Goal: Find specific page/section: Find specific page/section

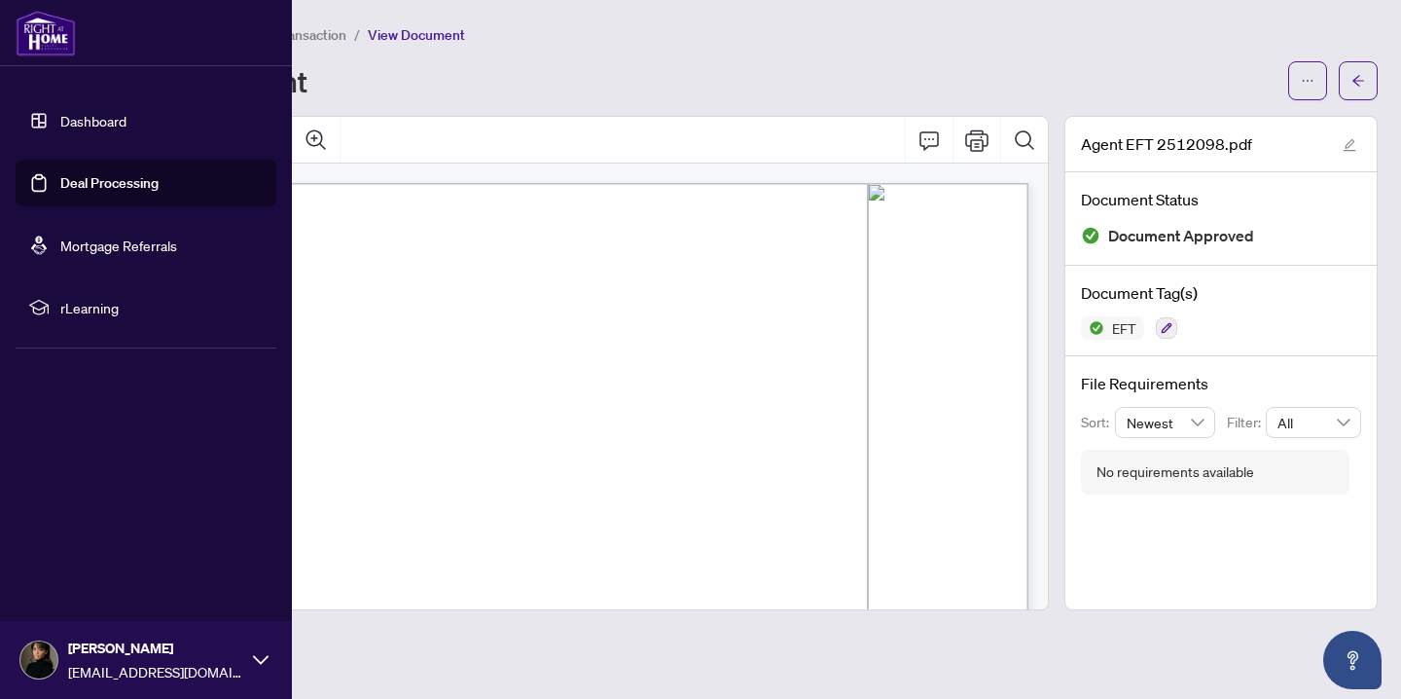
click at [60, 116] on link "Dashboard" at bounding box center [93, 121] width 66 height 18
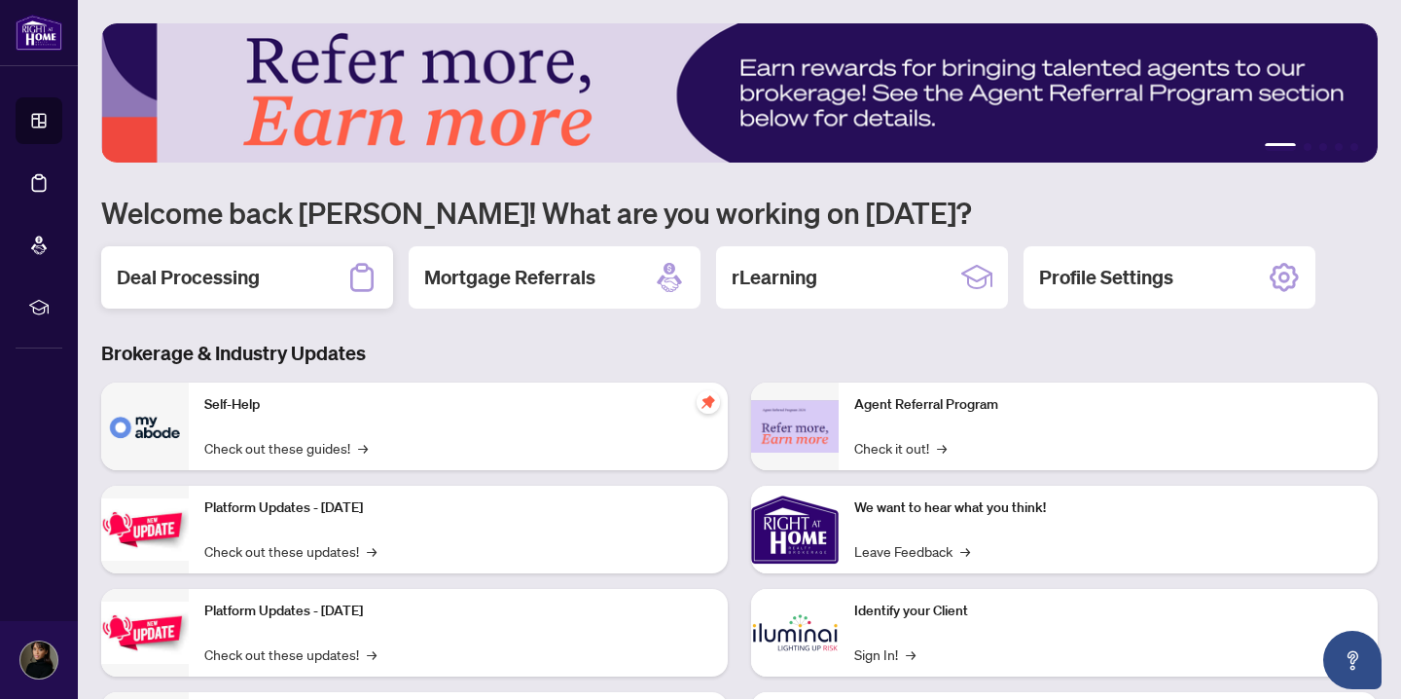
click at [324, 280] on div "Deal Processing" at bounding box center [247, 277] width 292 height 62
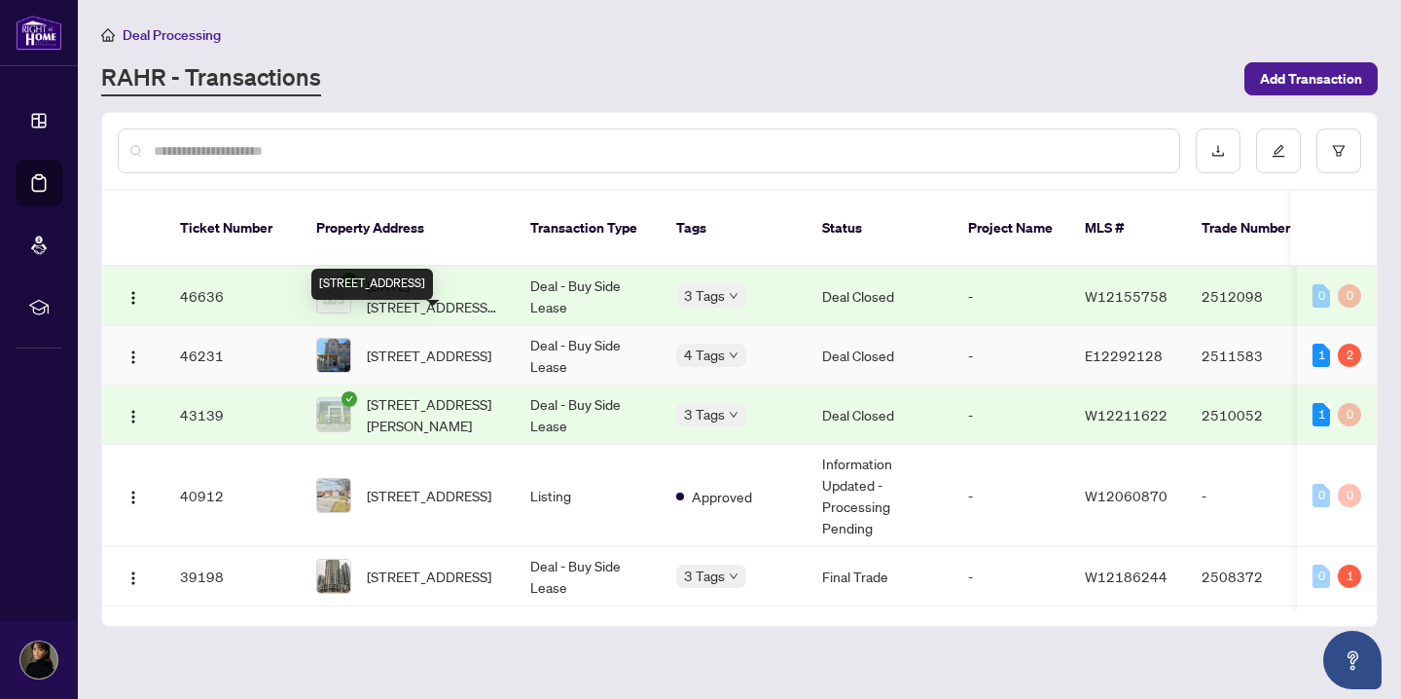
click at [403, 353] on span "[STREET_ADDRESS]" at bounding box center [429, 354] width 125 height 21
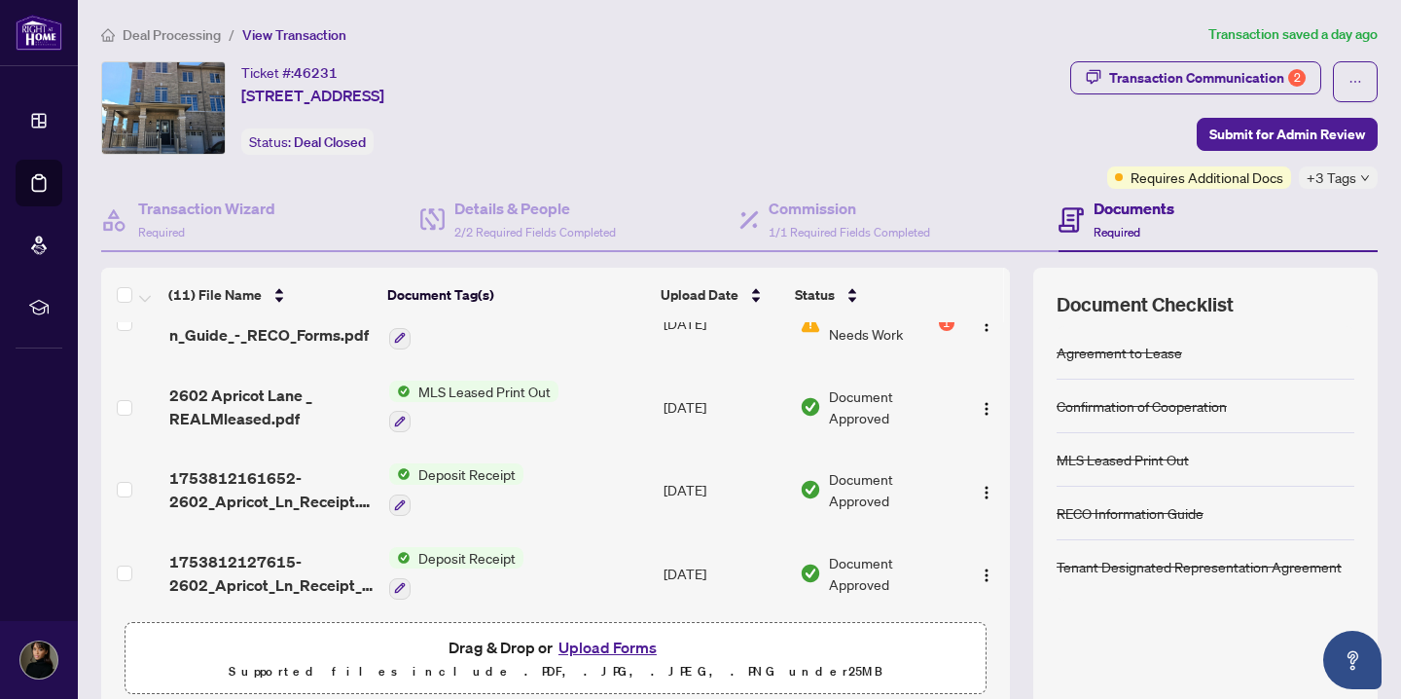
scroll to position [587, 0]
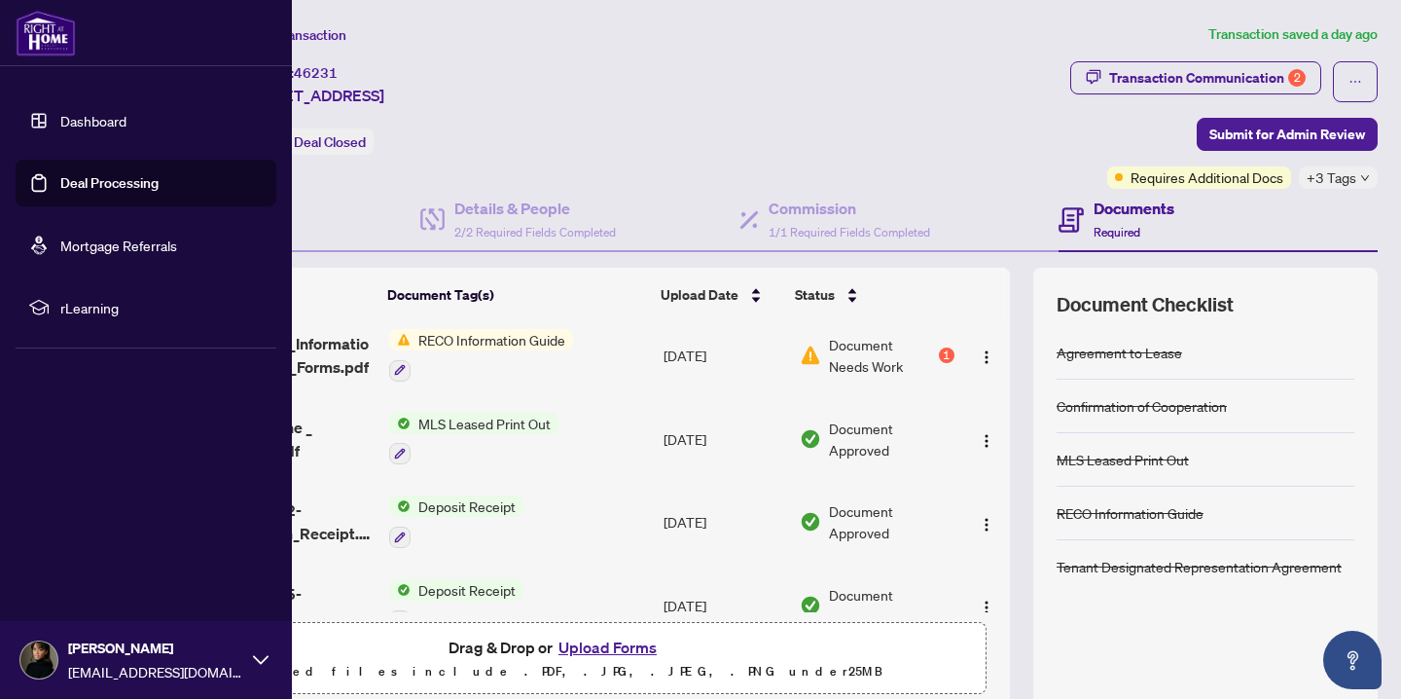
click at [60, 120] on link "Dashboard" at bounding box center [93, 121] width 66 height 18
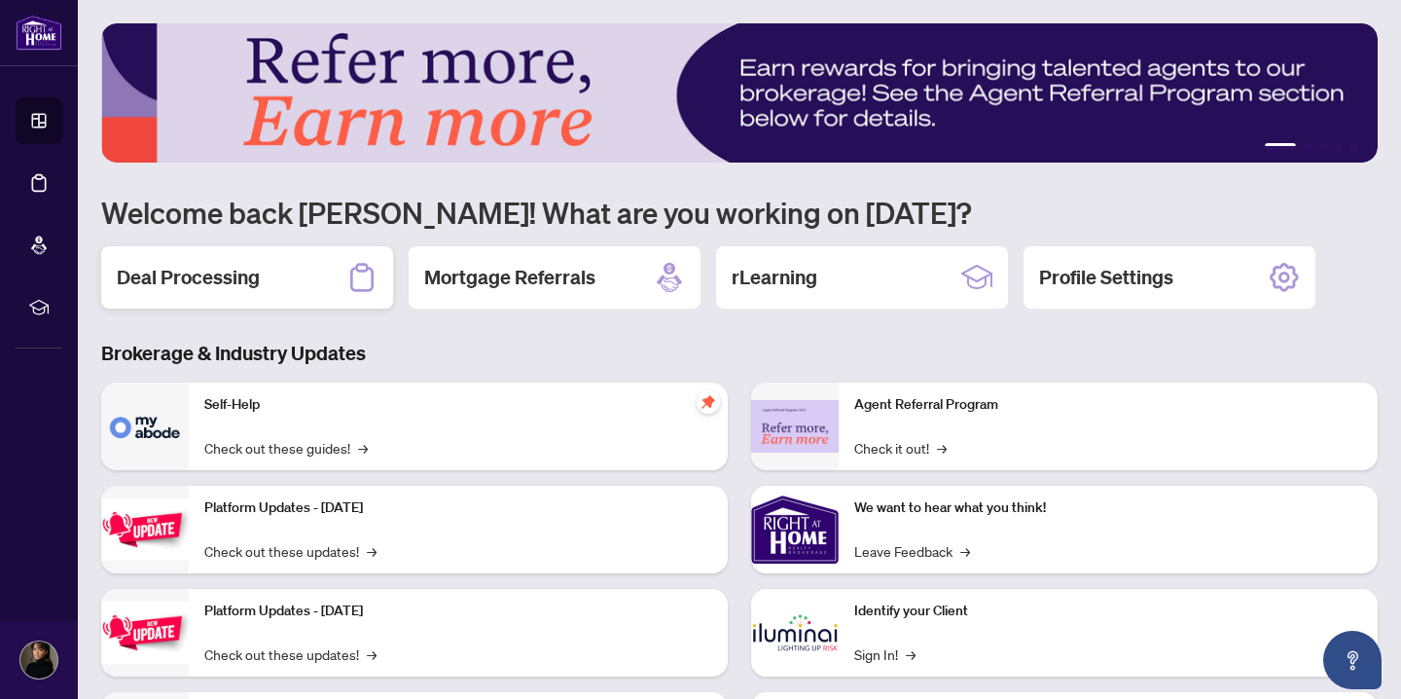
click at [305, 290] on div "Deal Processing" at bounding box center [247, 277] width 292 height 62
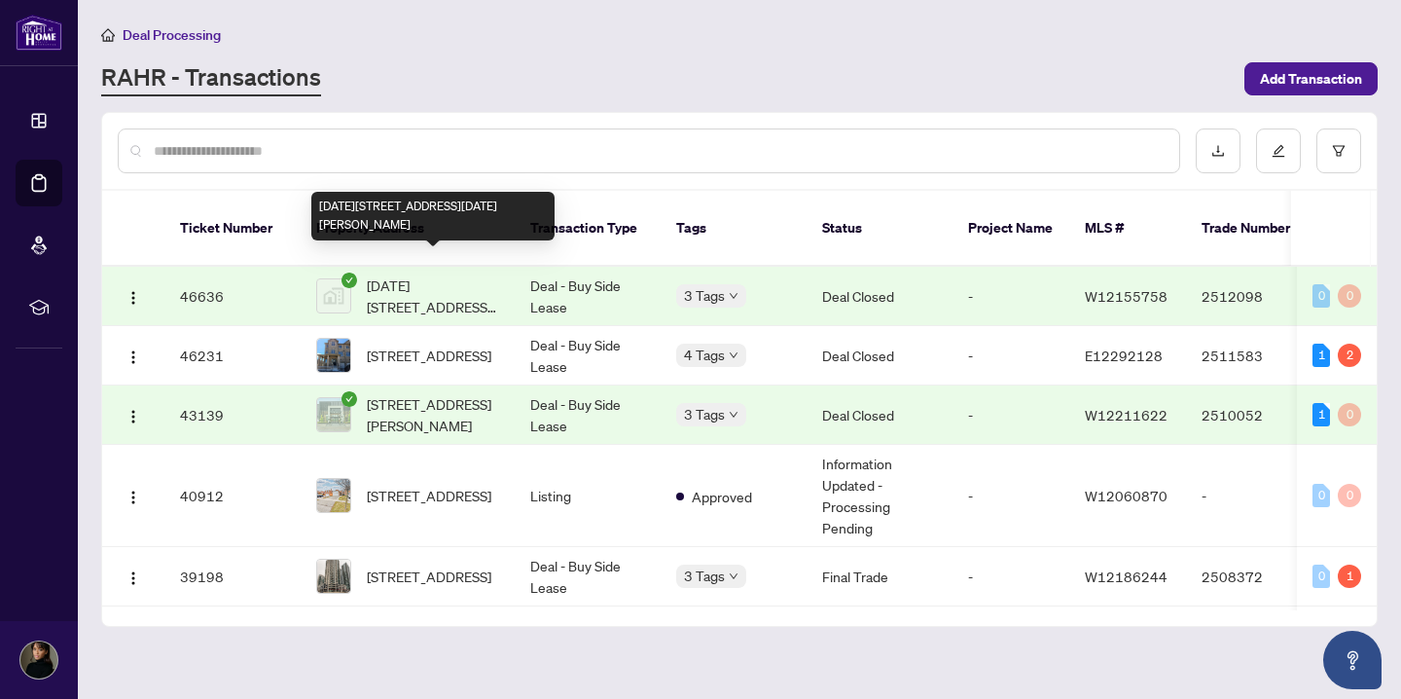
click at [388, 288] on span "[DATE][STREET_ADDRESS][DATE][PERSON_NAME]" at bounding box center [433, 295] width 132 height 43
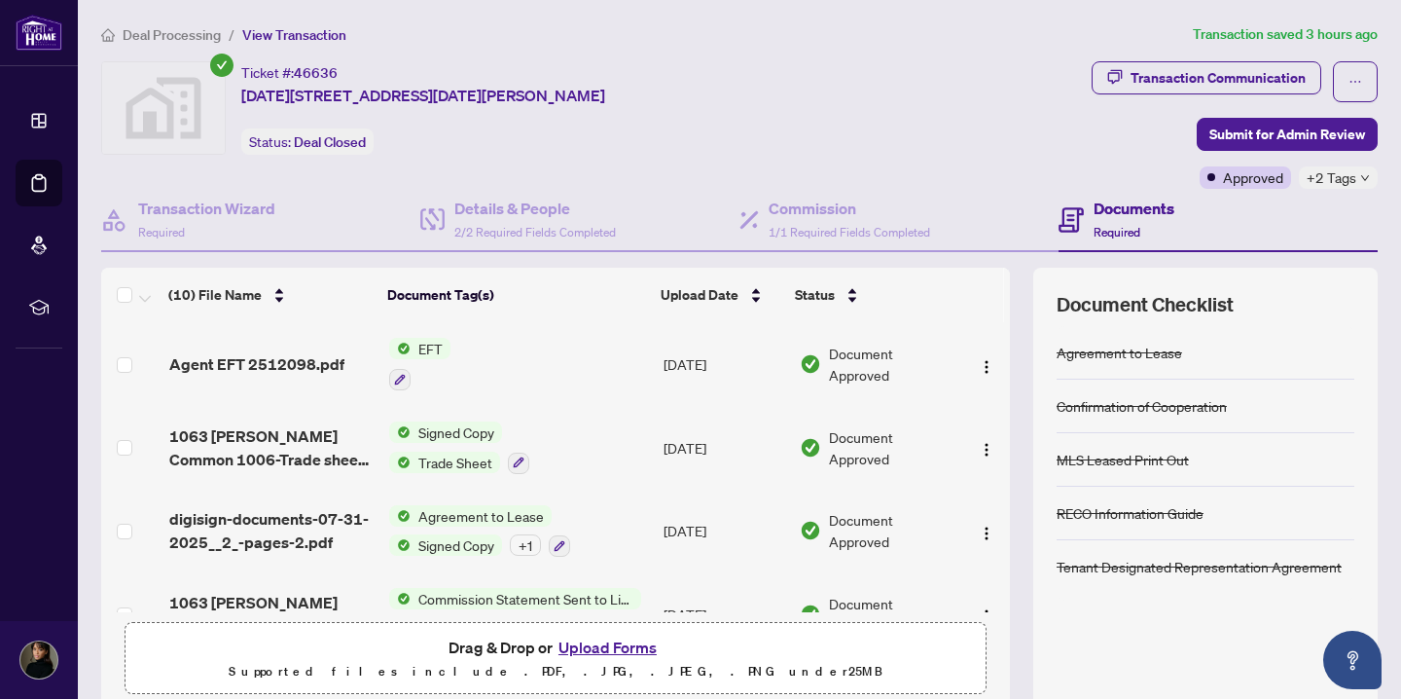
click at [454, 358] on td "EFT" at bounding box center [518, 364] width 275 height 84
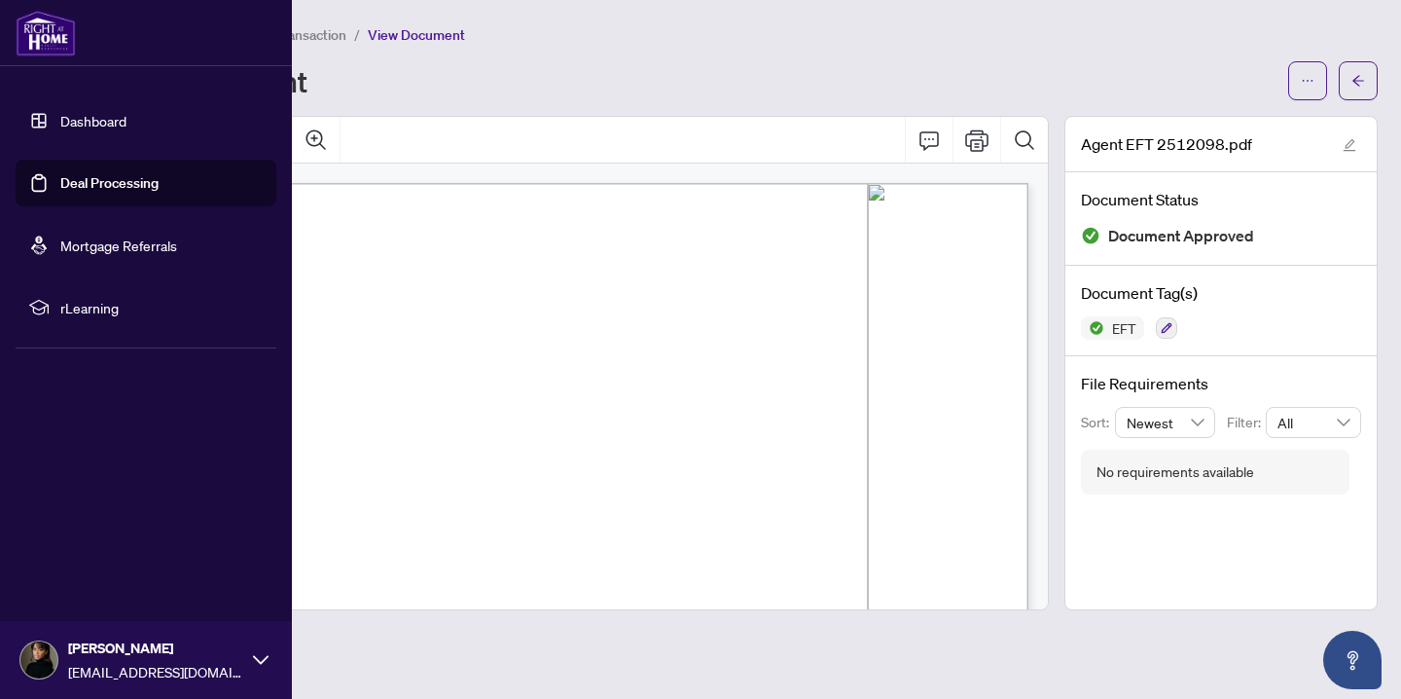
click at [84, 123] on link "Dashboard" at bounding box center [93, 121] width 66 height 18
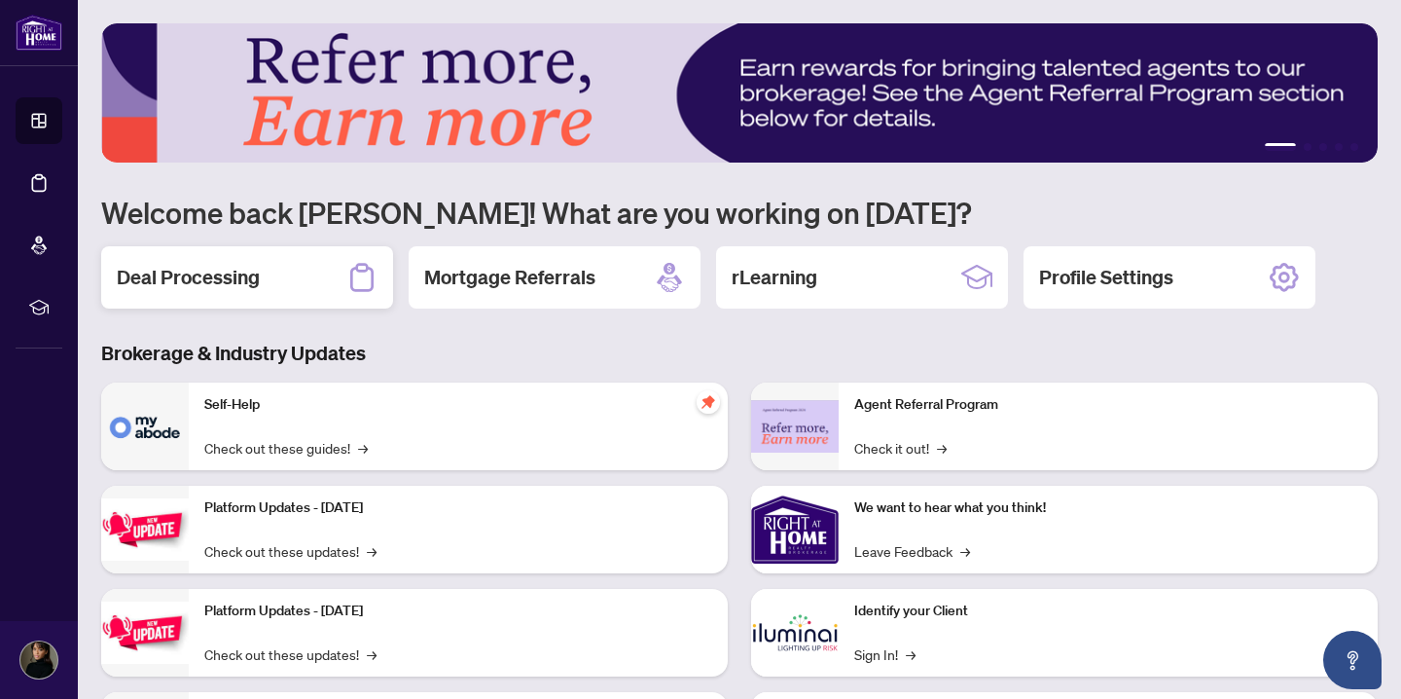
click at [343, 267] on div "Deal Processing" at bounding box center [247, 277] width 292 height 62
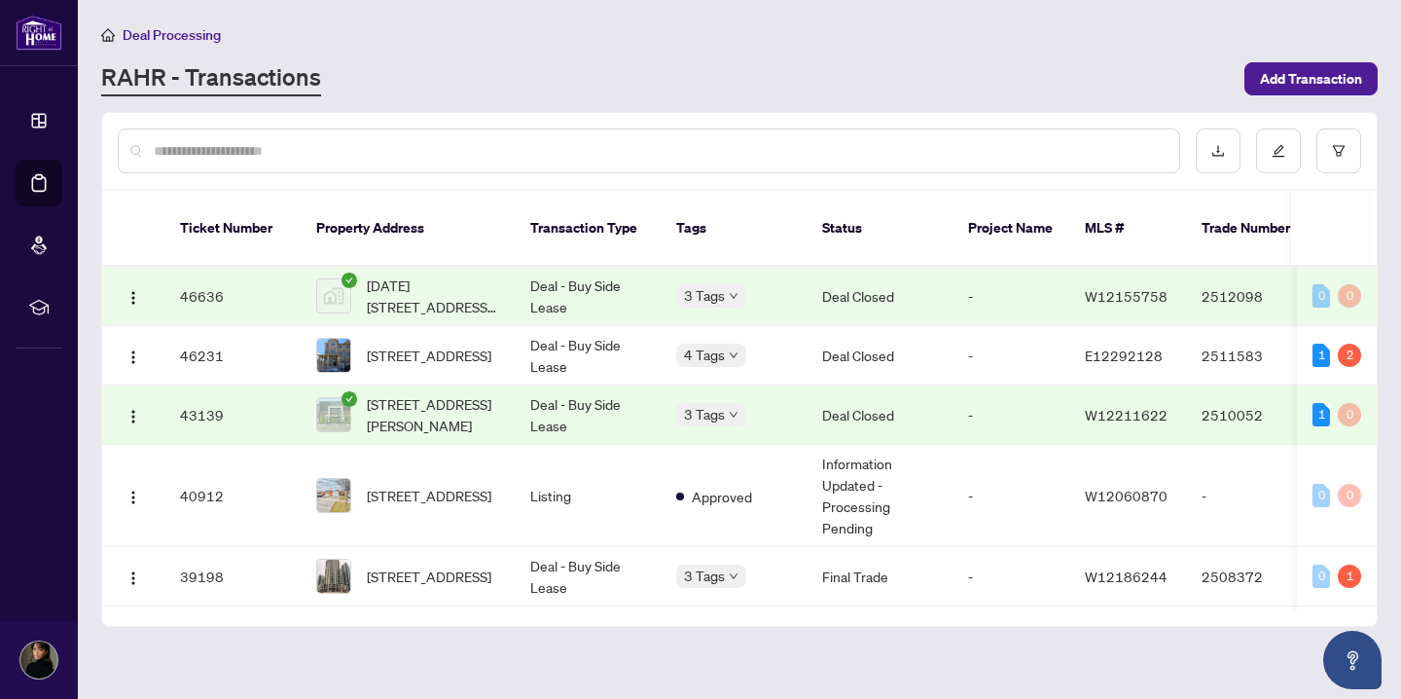
click at [598, 291] on td "Deal - Buy Side Lease" at bounding box center [588, 296] width 146 height 59
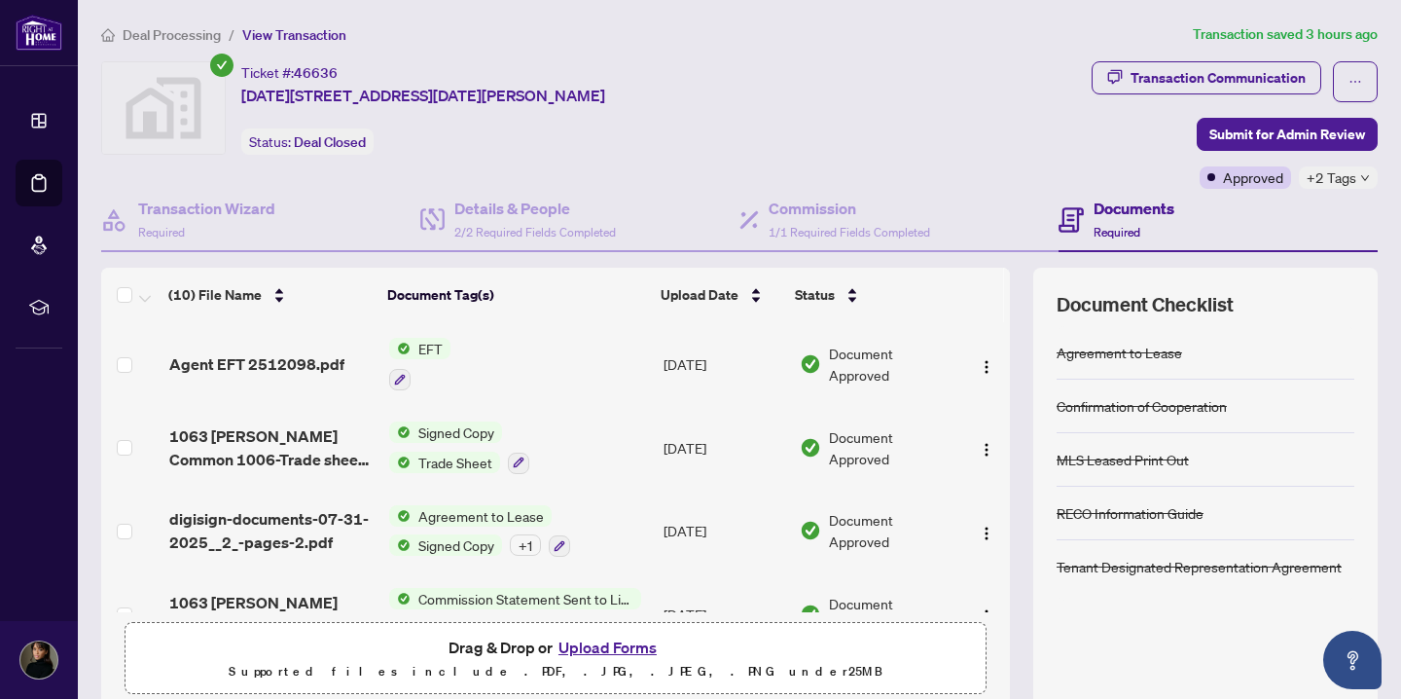
click at [613, 354] on td "EFT" at bounding box center [518, 364] width 275 height 84
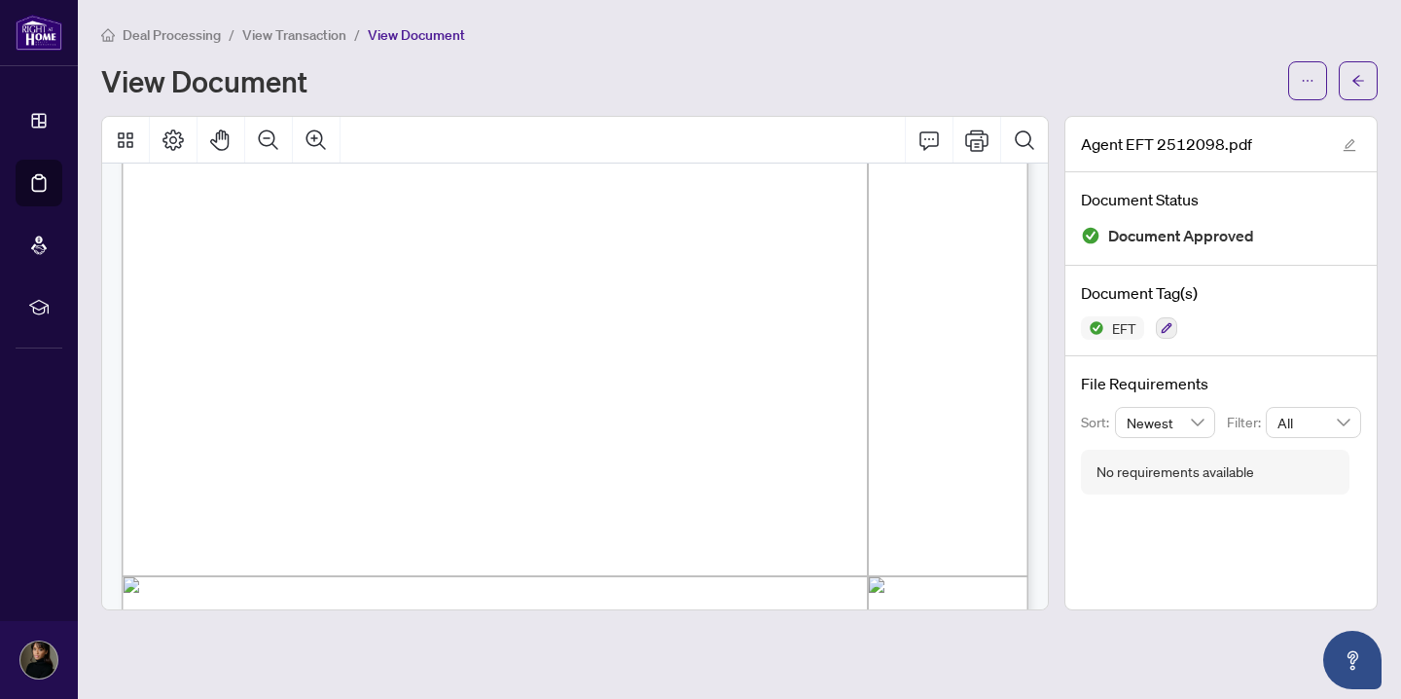
scroll to position [356, 0]
click at [1370, 66] on button "button" at bounding box center [1358, 80] width 39 height 39
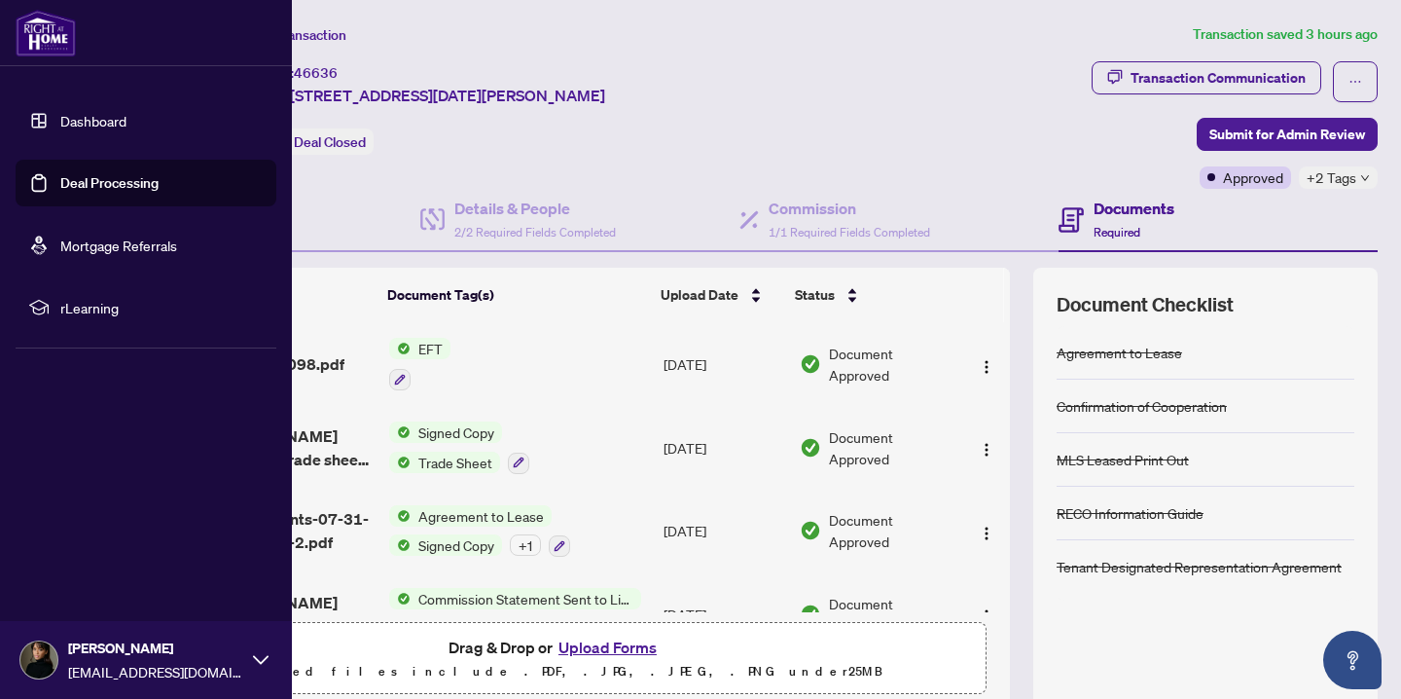
click at [63, 118] on link "Dashboard" at bounding box center [93, 121] width 66 height 18
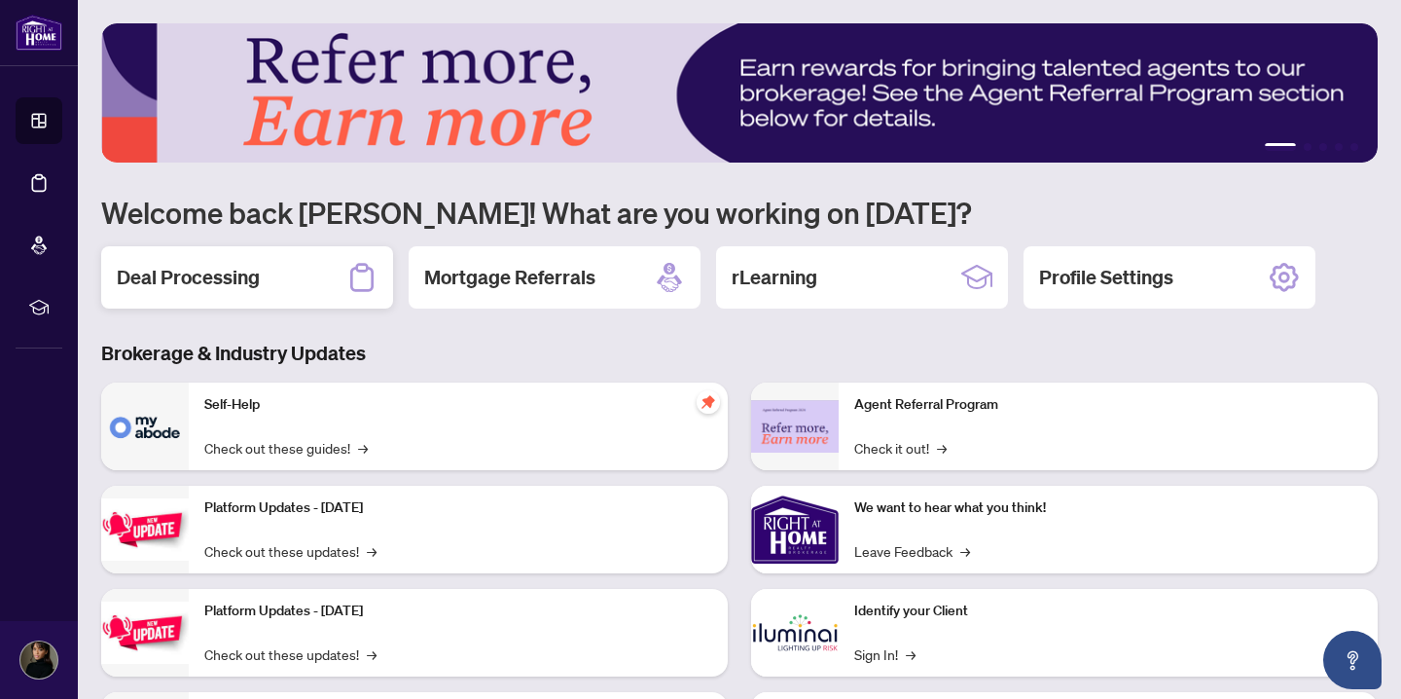
click at [335, 275] on div "Deal Processing" at bounding box center [247, 277] width 292 height 62
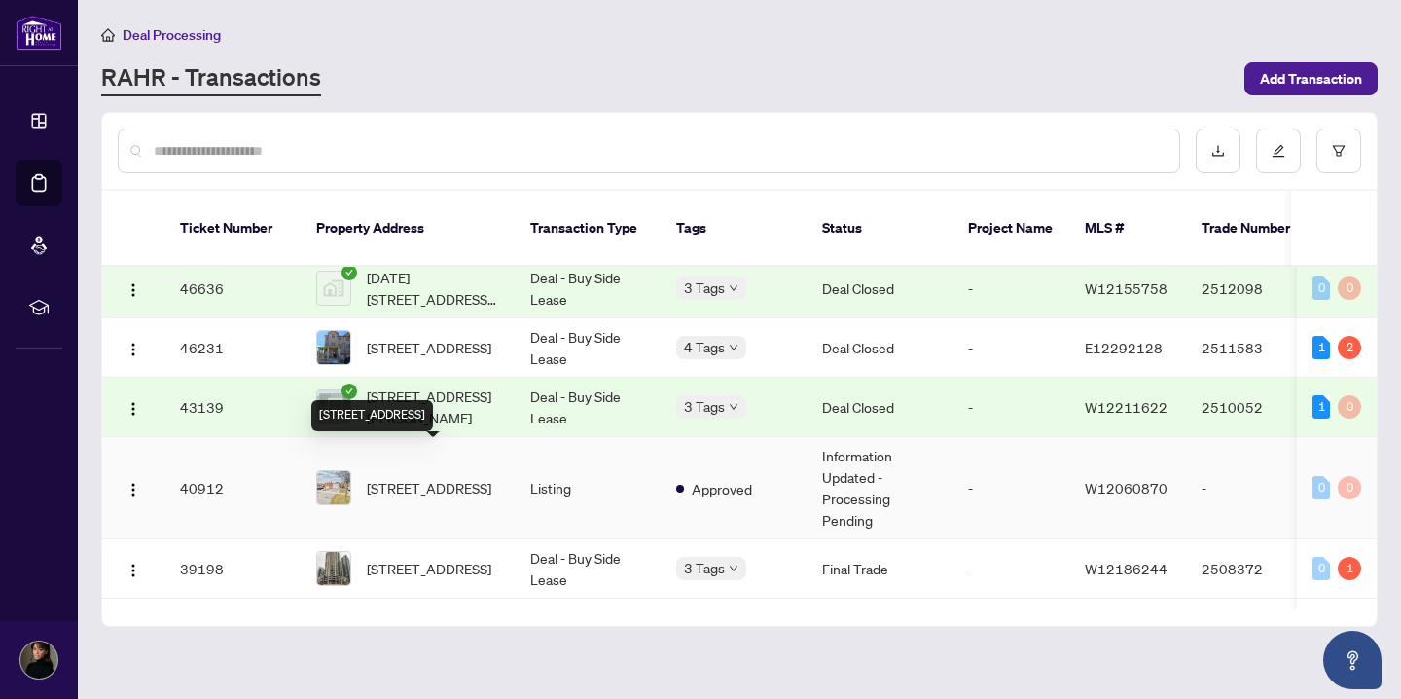
scroll to position [9, 0]
click at [467, 384] on span "[STREET_ADDRESS][PERSON_NAME]" at bounding box center [433, 405] width 132 height 43
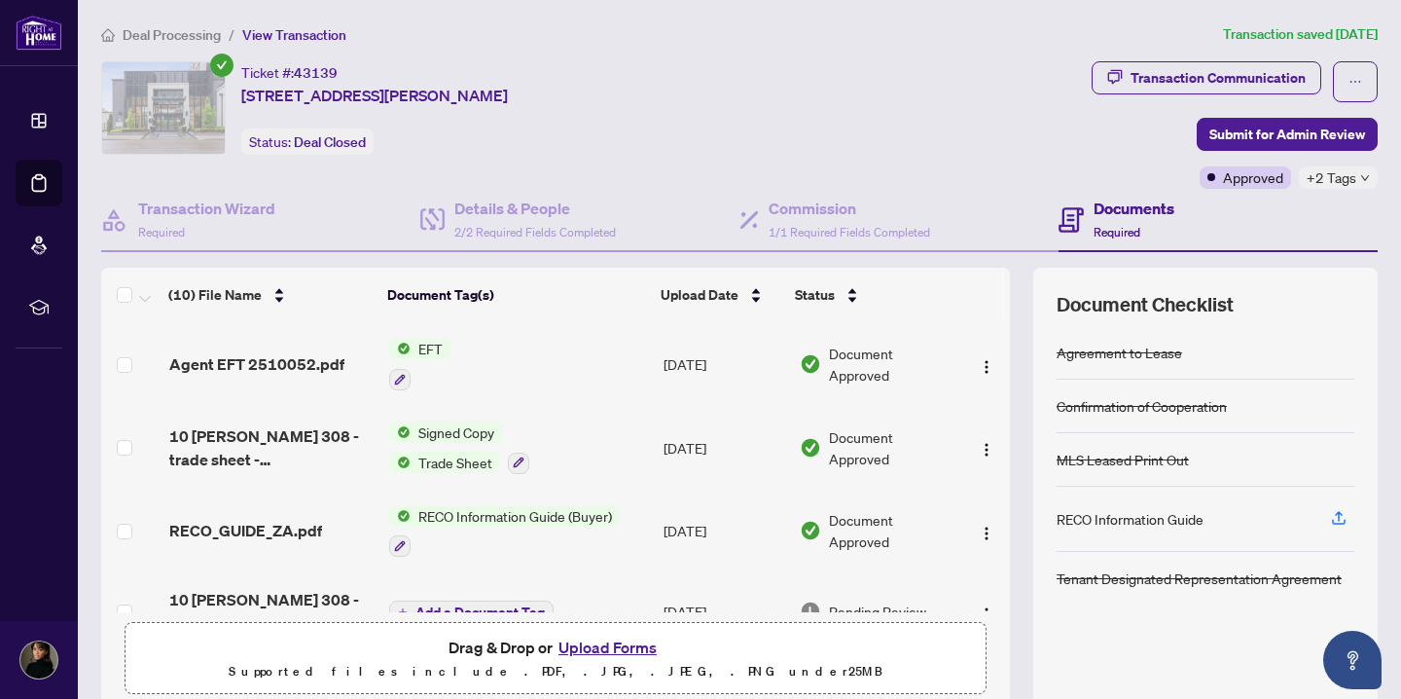
click at [468, 370] on td "EFT" at bounding box center [518, 364] width 275 height 84
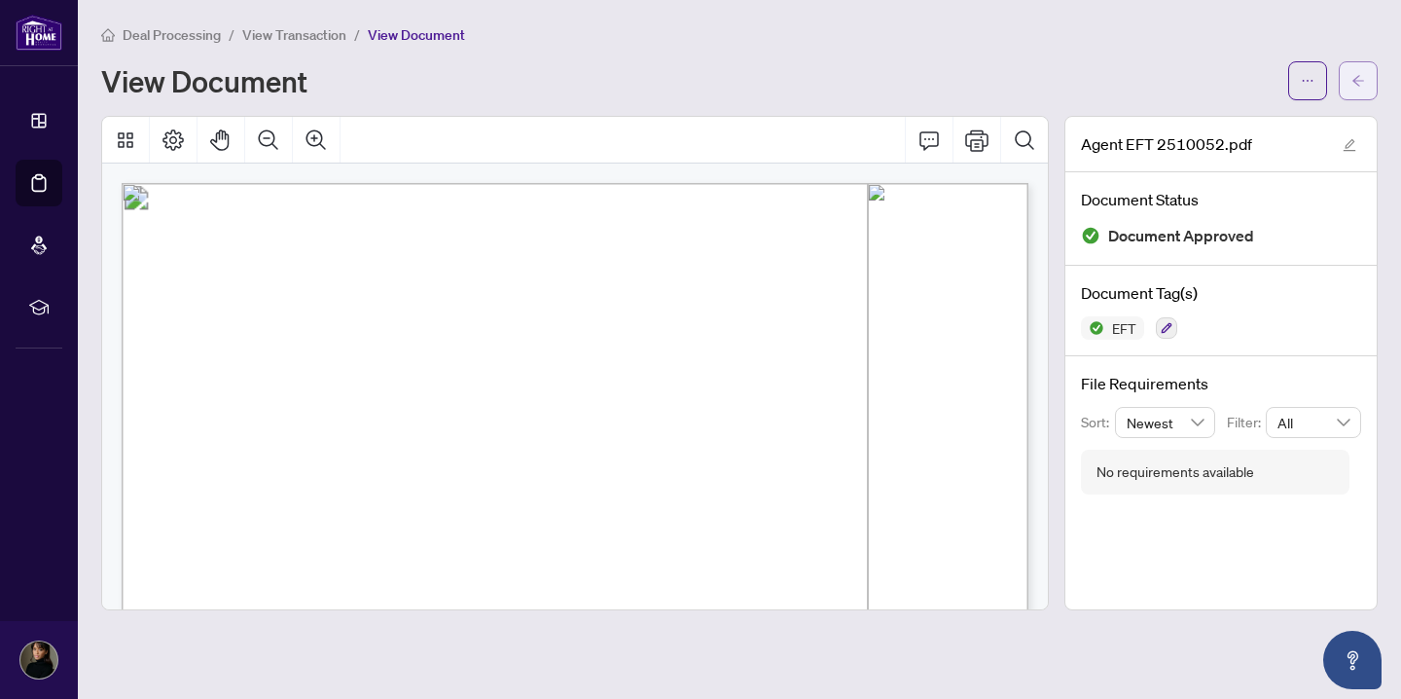
click at [1367, 85] on button "button" at bounding box center [1358, 80] width 39 height 39
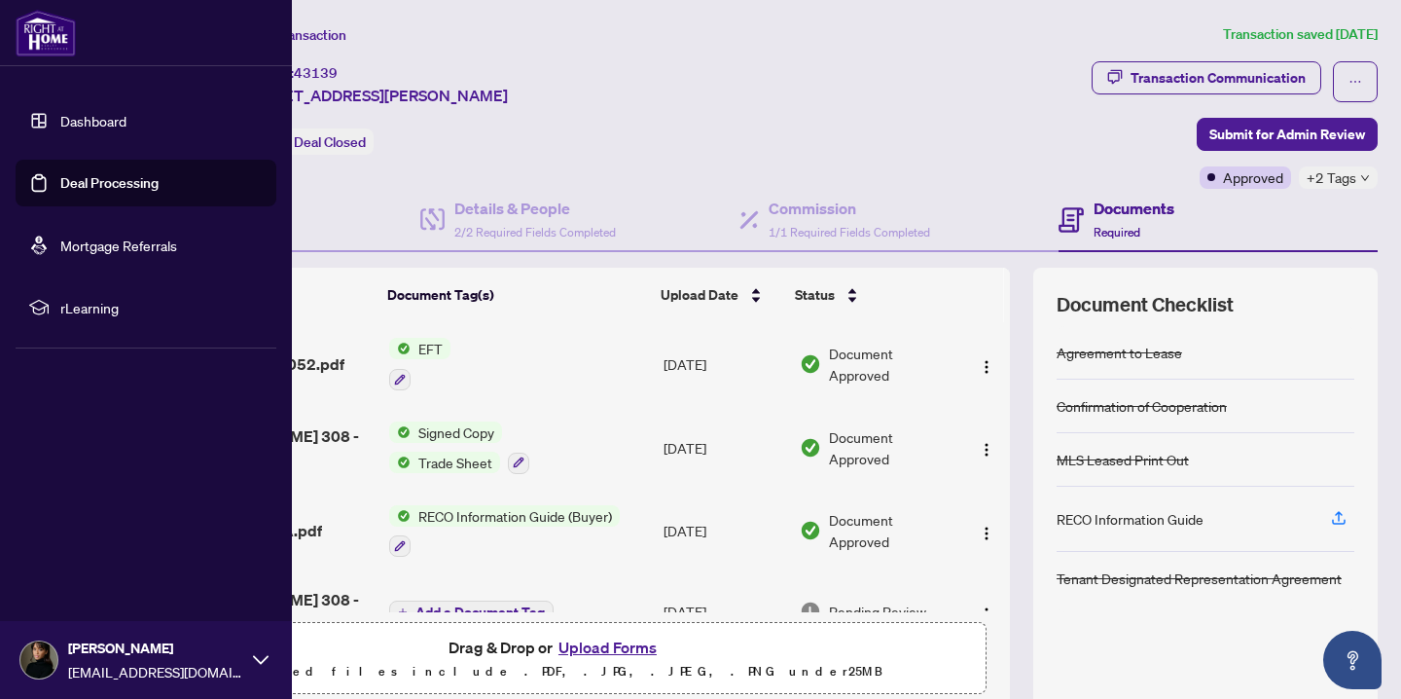
click at [102, 129] on link "Dashboard" at bounding box center [93, 121] width 66 height 18
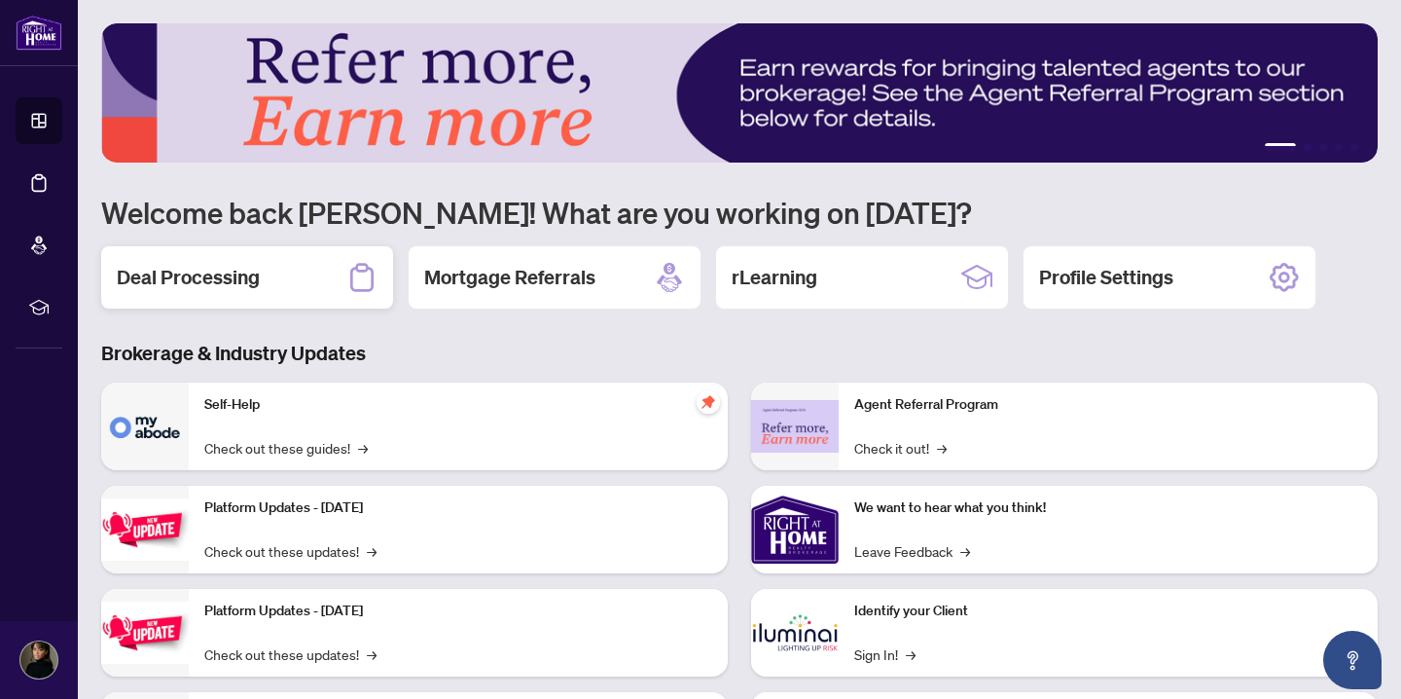
click at [327, 279] on div "Deal Processing" at bounding box center [247, 277] width 292 height 62
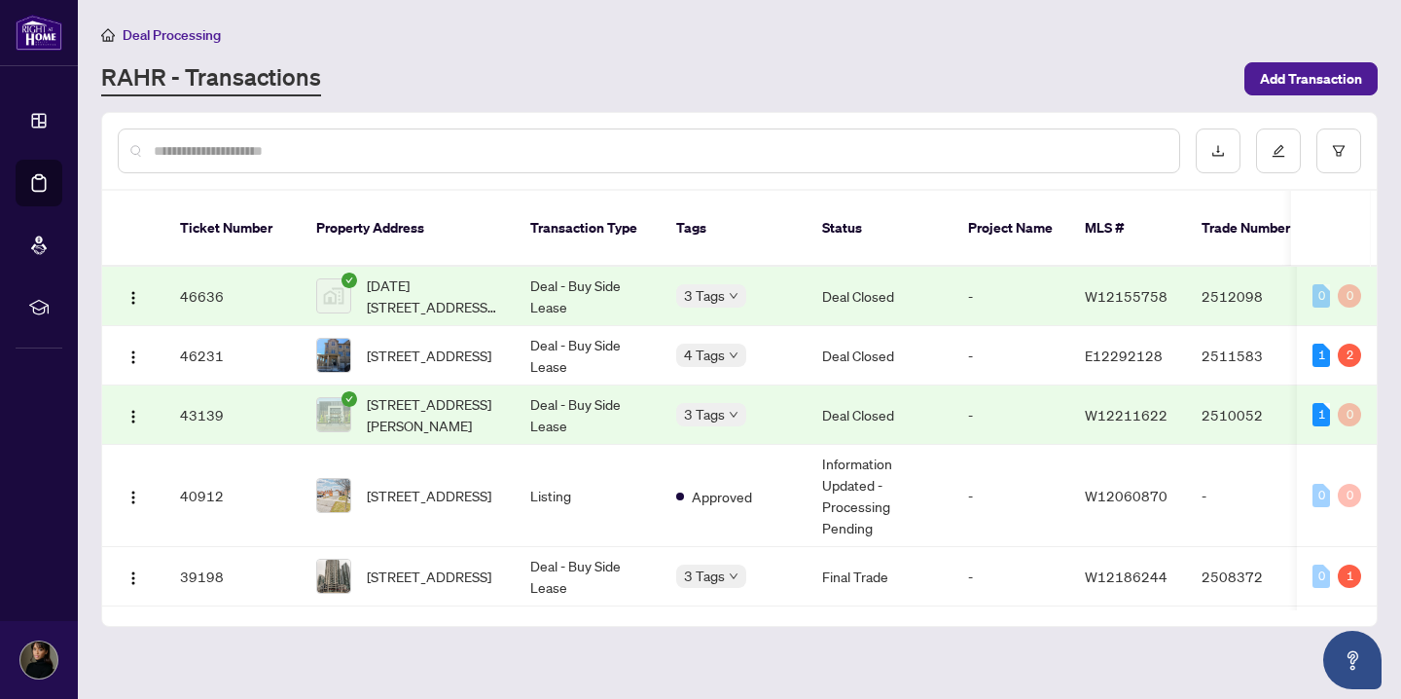
click at [572, 282] on td "Deal - Buy Side Lease" at bounding box center [588, 296] width 146 height 59
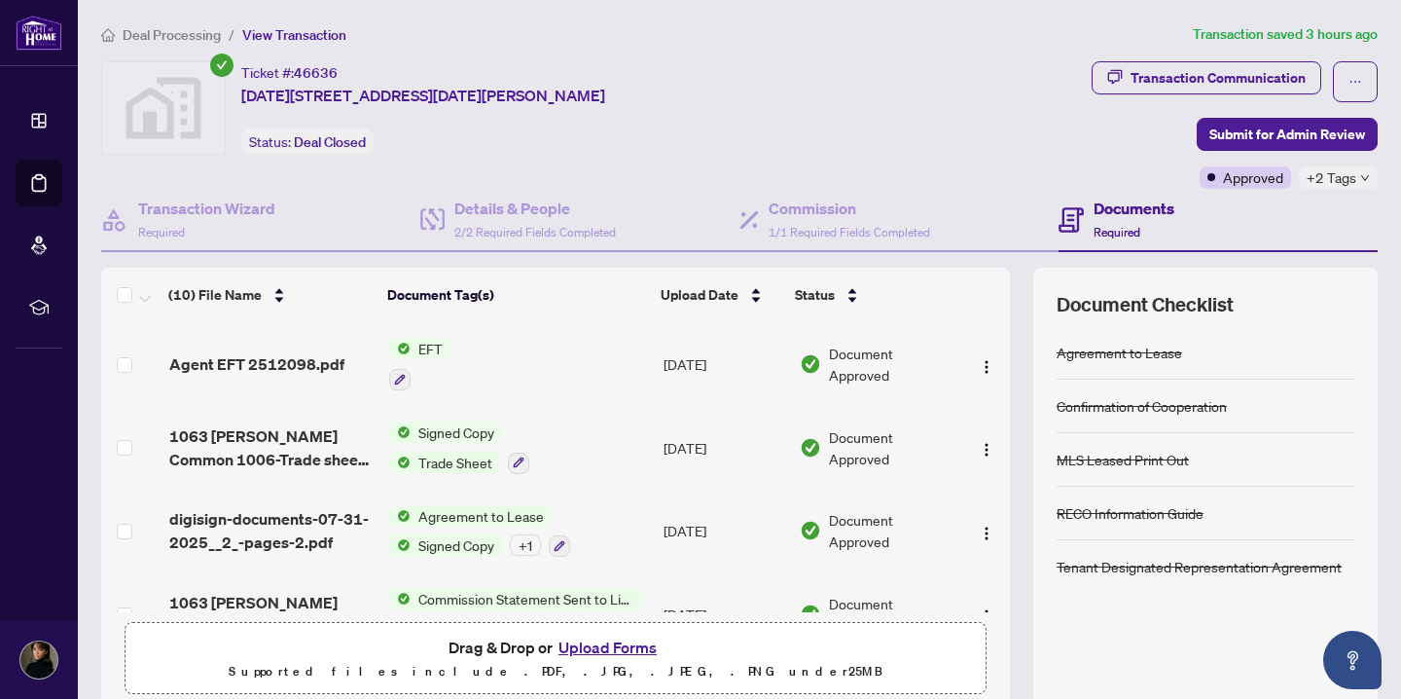
click at [426, 346] on span "EFT" at bounding box center [431, 348] width 40 height 21
click at [427, 347] on span "EFT" at bounding box center [431, 348] width 40 height 21
click at [428, 348] on span "EFT" at bounding box center [431, 348] width 40 height 21
click at [246, 364] on span "Agent EFT 2512098.pdf" at bounding box center [256, 363] width 175 height 23
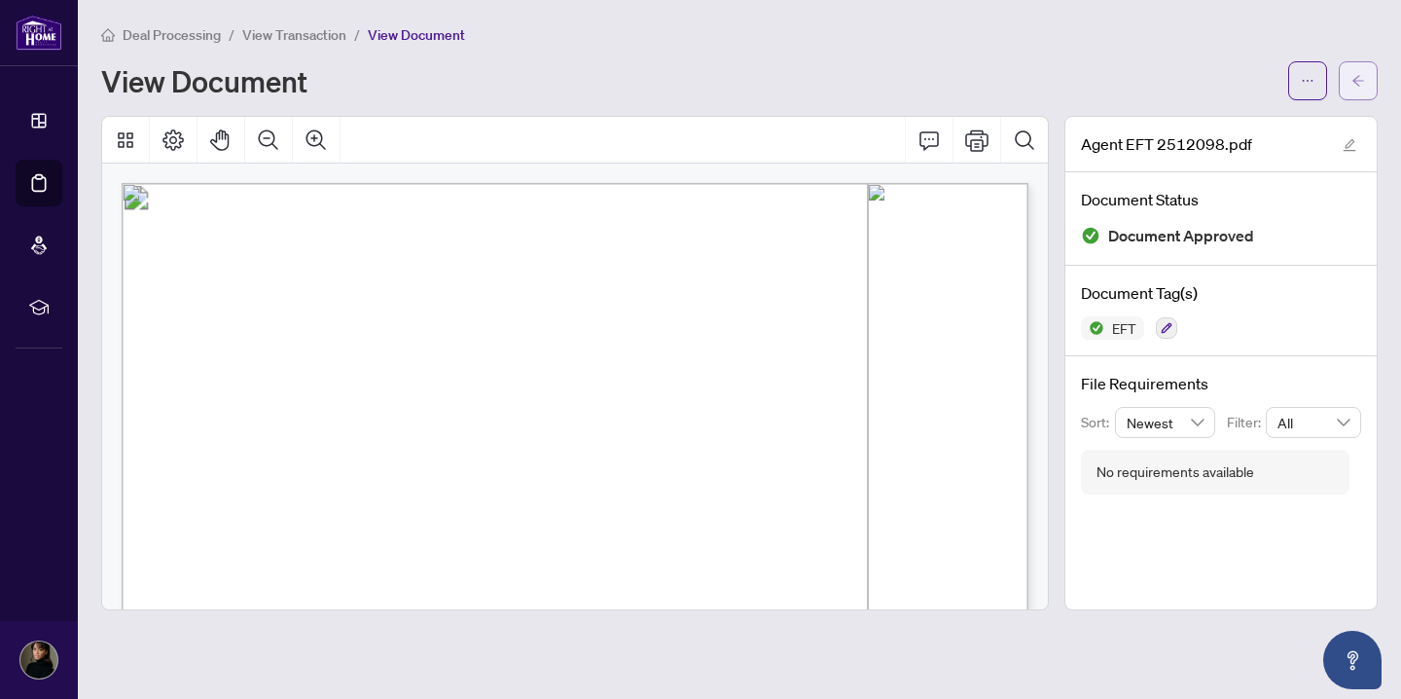
click at [1371, 76] on button "button" at bounding box center [1358, 80] width 39 height 39
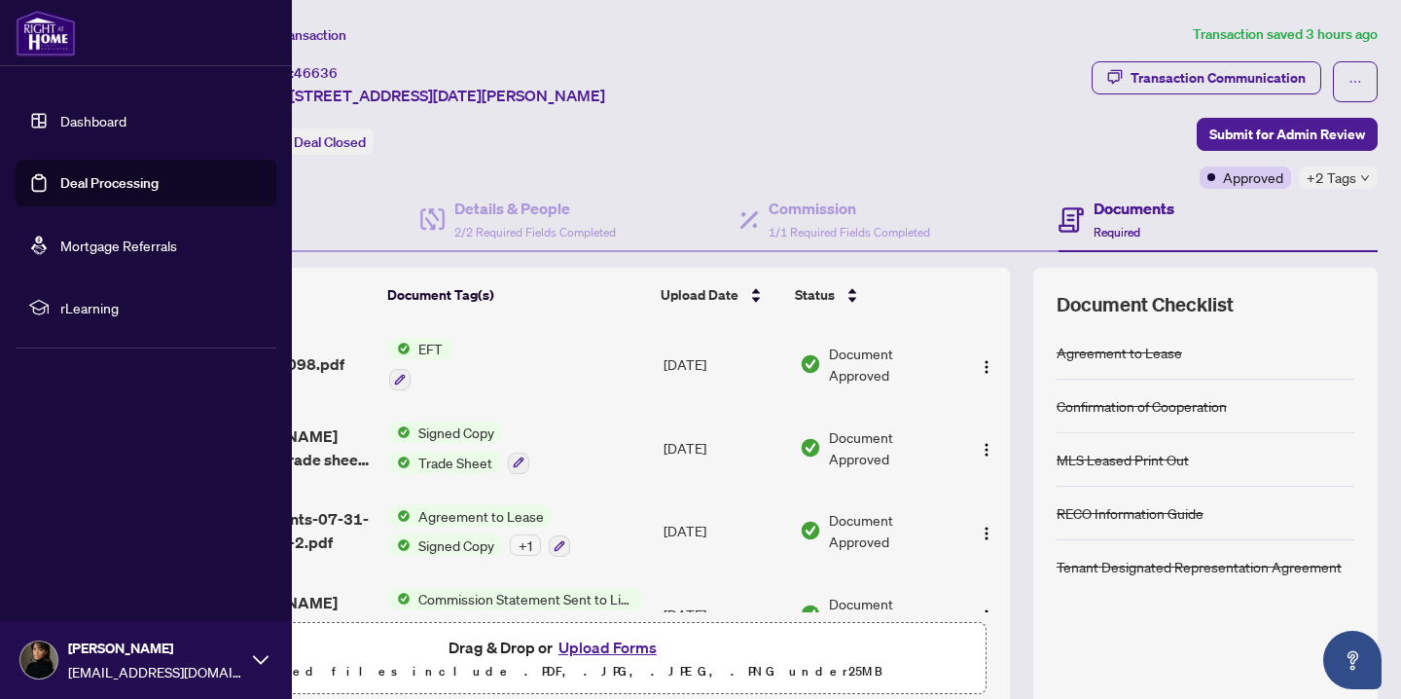
click at [64, 120] on link "Dashboard" at bounding box center [93, 121] width 66 height 18
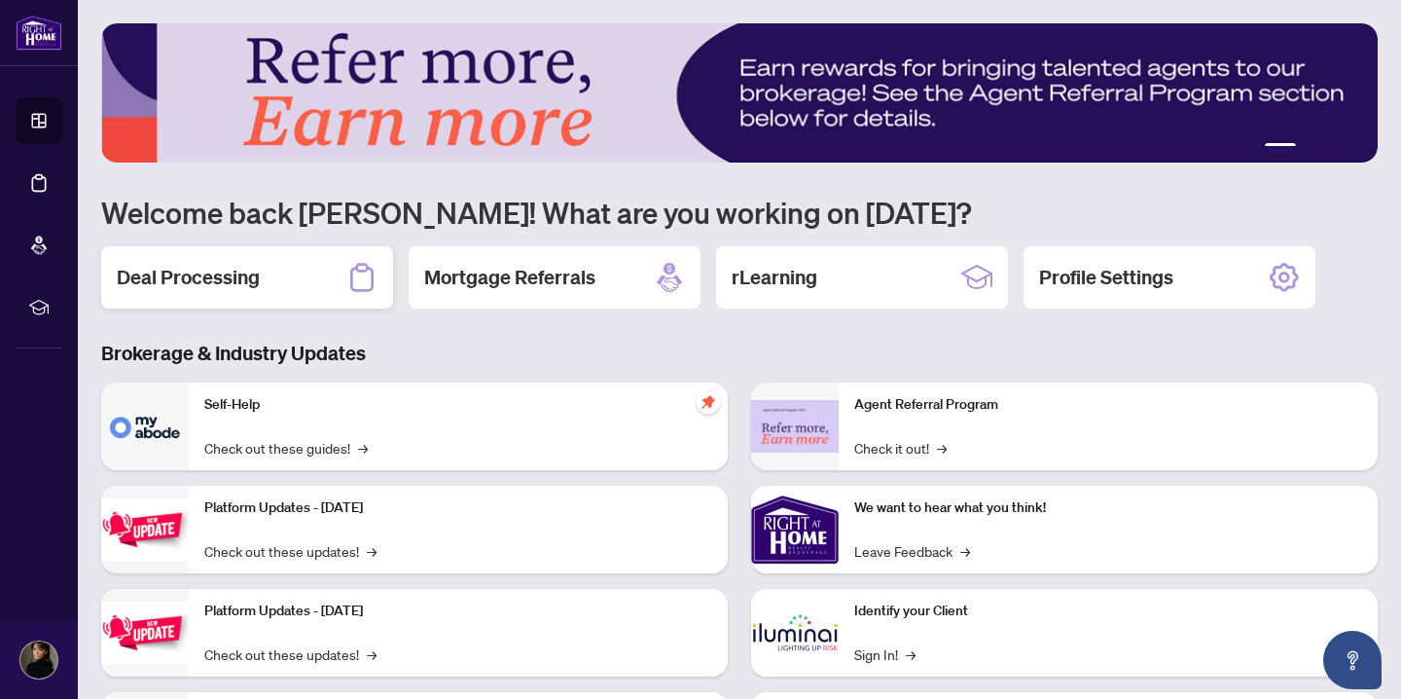
click at [365, 275] on icon at bounding box center [361, 277] width 31 height 31
